Goal: Use online tool/utility: Utilize a website feature to perform a specific function

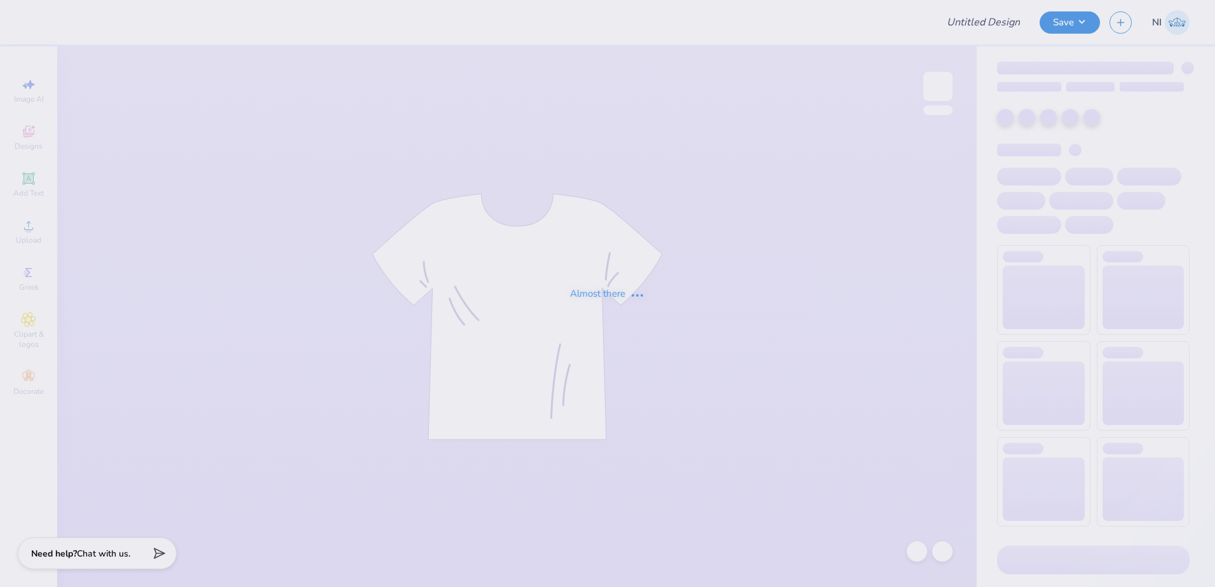
type input "set #2"
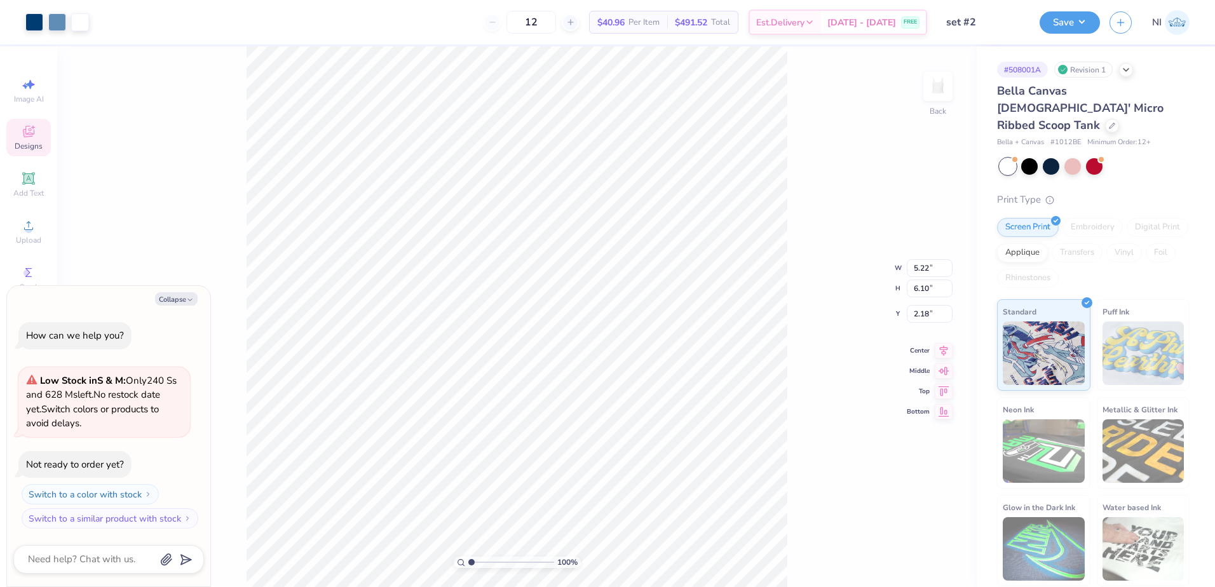
type textarea "x"
type input "1.91"
type input "0.73"
type input "5.50"
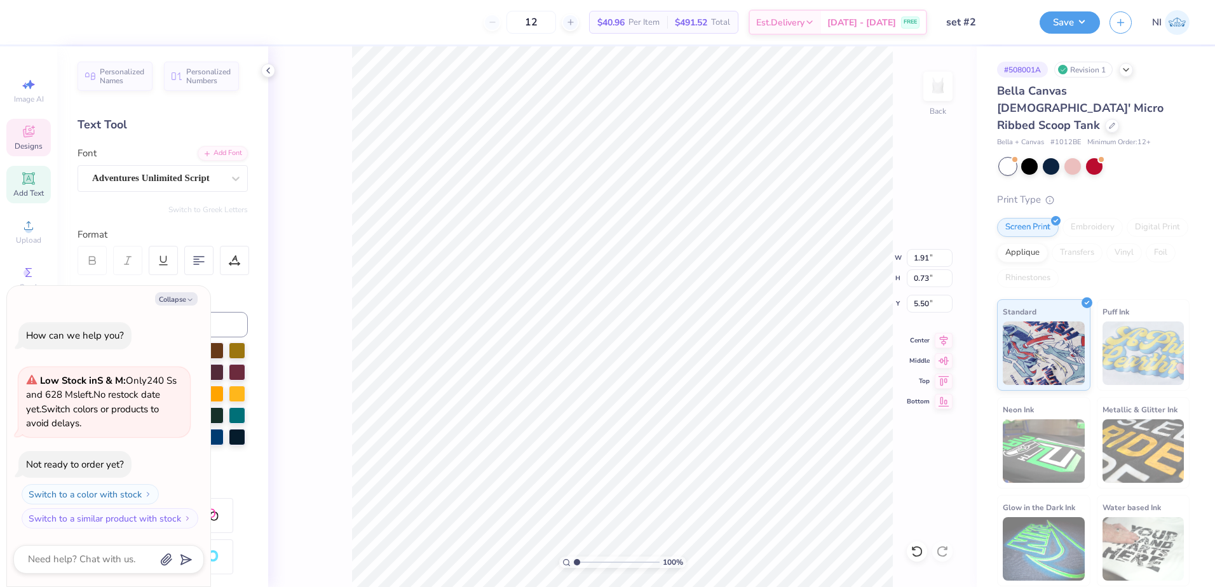
scroll to position [11, 2]
click at [1015, 323] on img at bounding box center [1043, 352] width 82 height 64
type textarea "x"
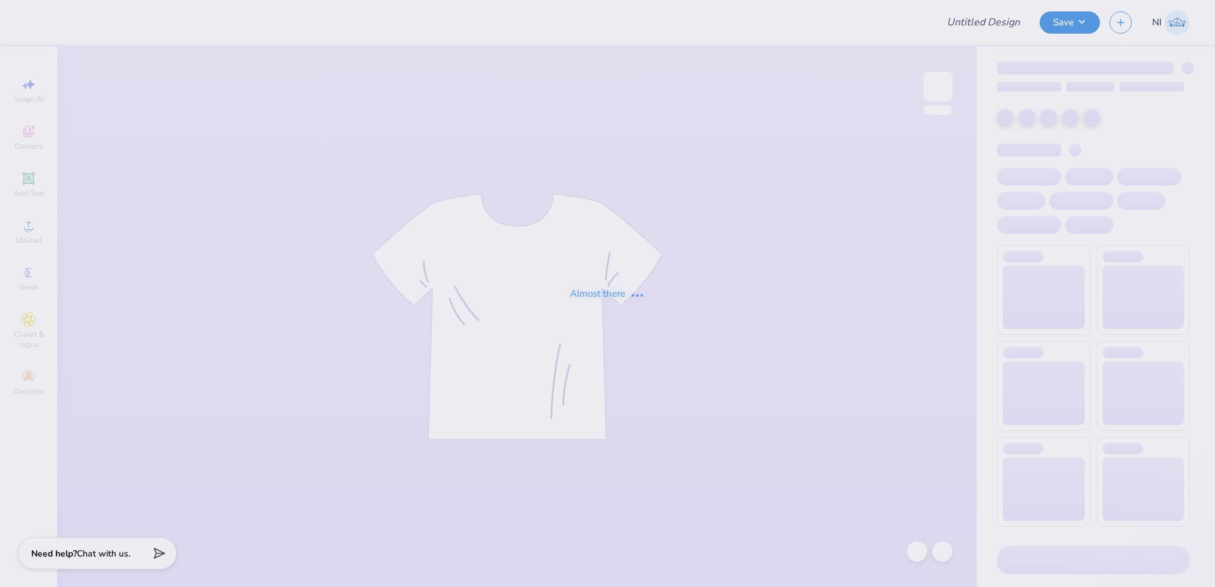
type input "Irish Band Shirt"
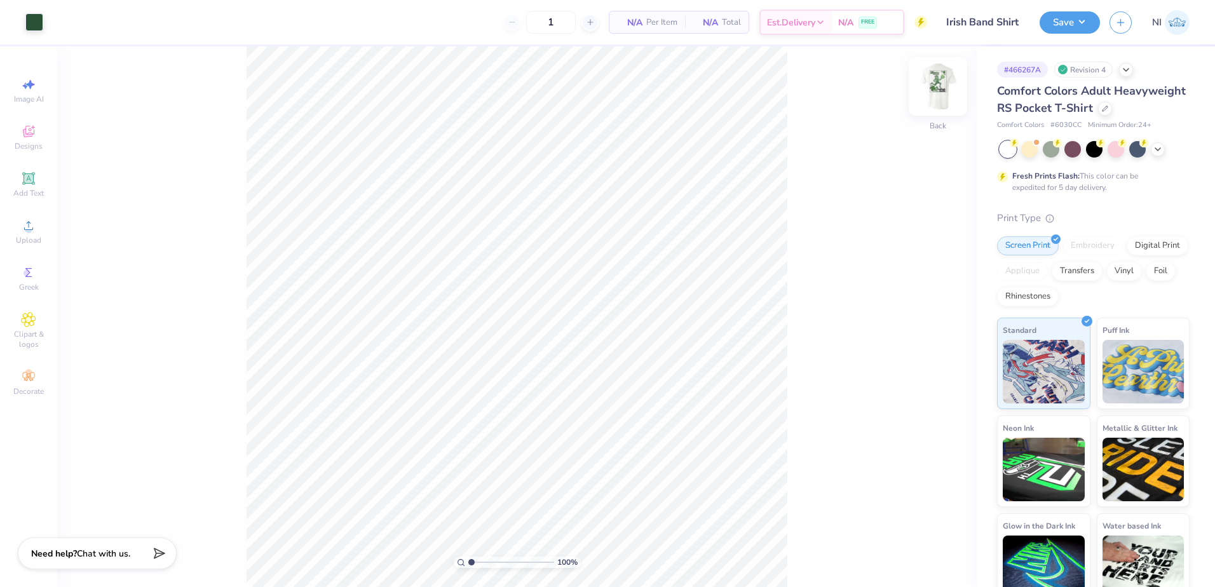
click at [943, 86] on img at bounding box center [937, 86] width 51 height 51
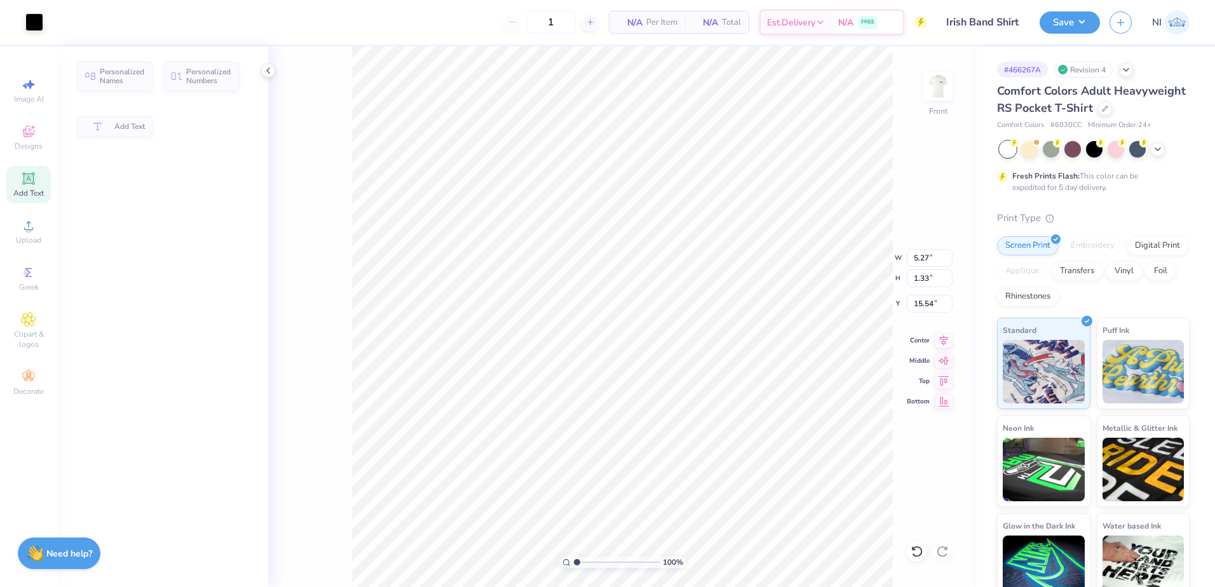
type input "5.27"
type input "1.33"
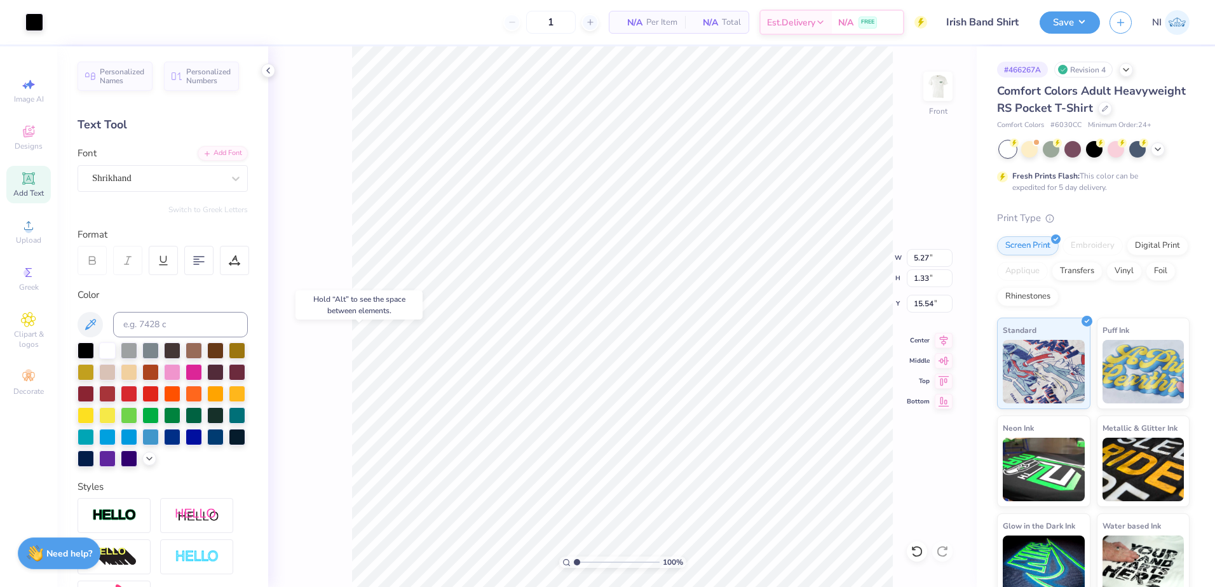
type input "15.38"
type input "5.65"
type input "1.18"
type input "5.01"
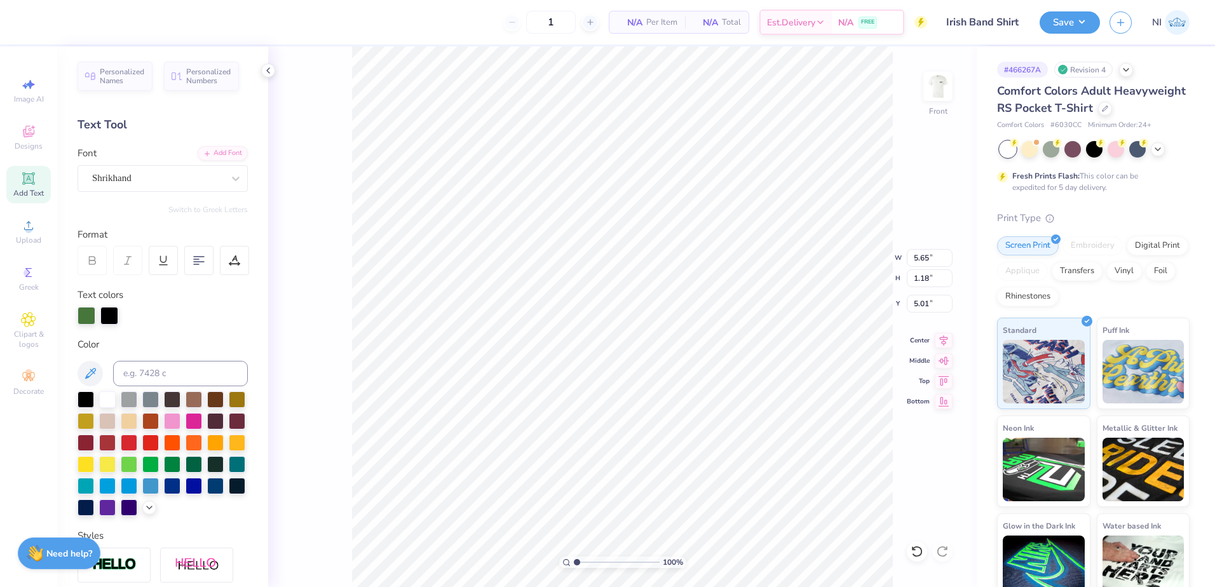
scroll to position [11, 2]
